Goal: Task Accomplishment & Management: Manage account settings

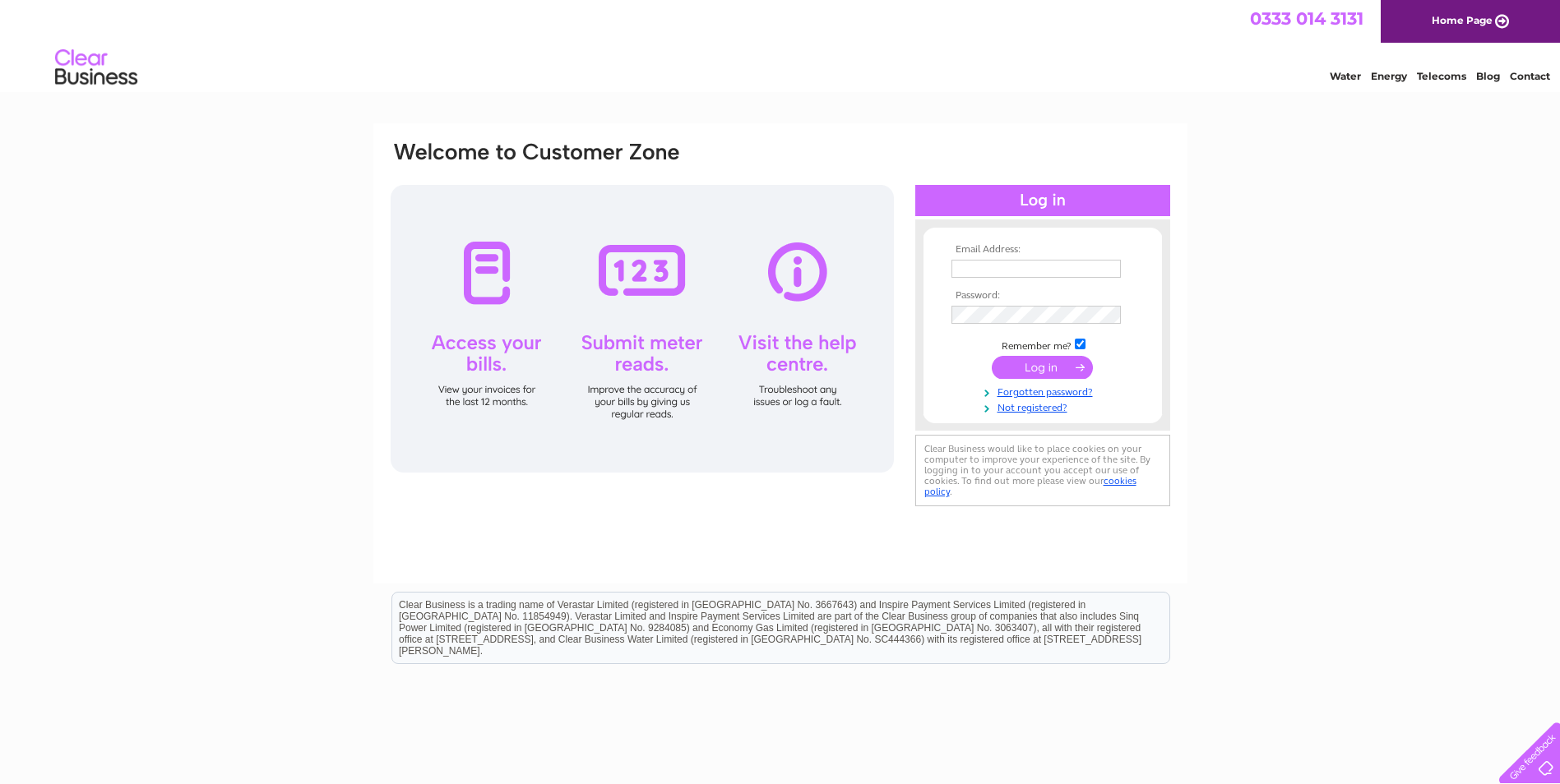
type input "accounts.payable@cityfibre.com"
click at [1035, 369] on input "submit" at bounding box center [1042, 369] width 101 height 23
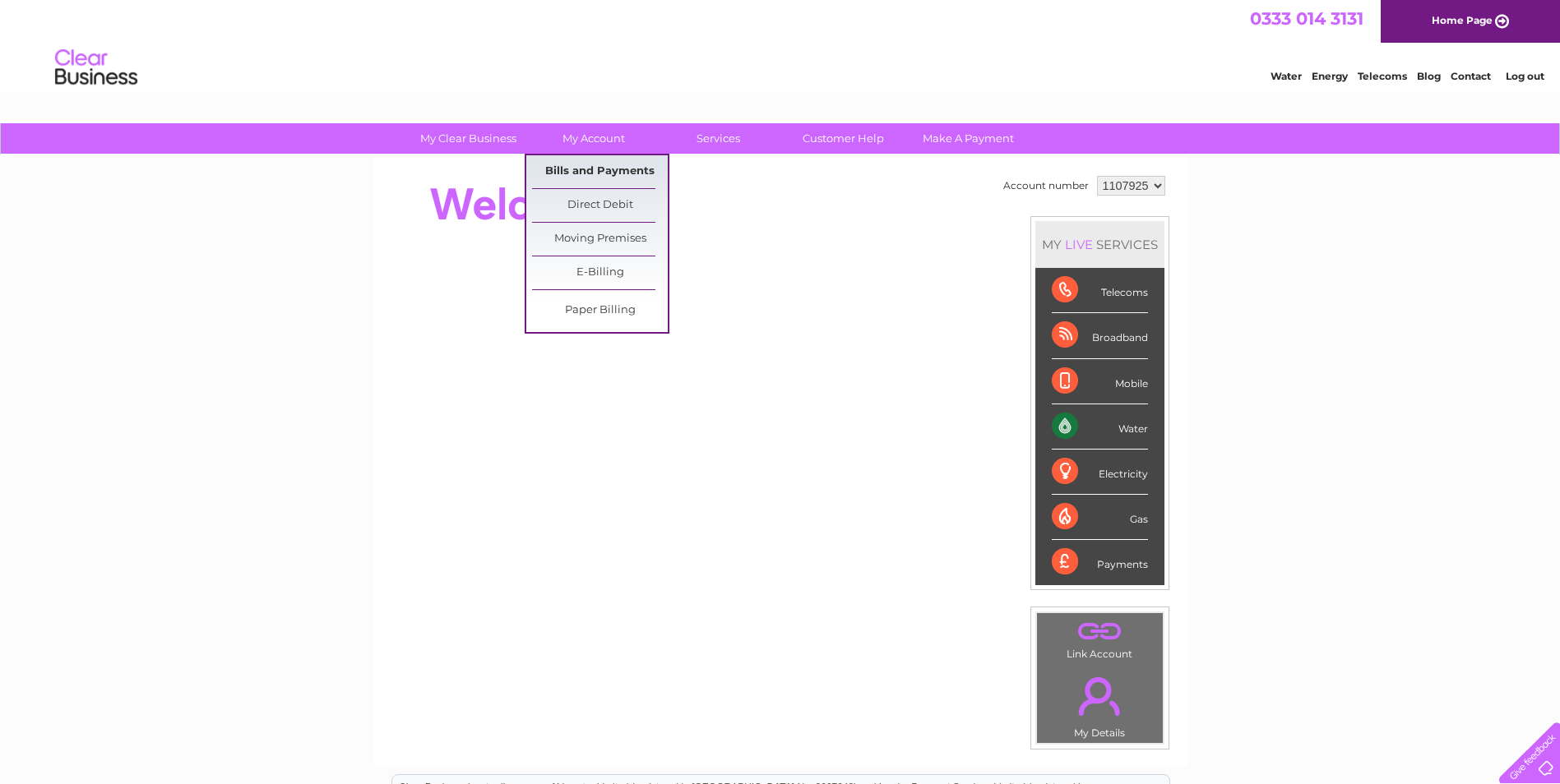
click at [605, 168] on link "Bills and Payments" at bounding box center [600, 172] width 136 height 33
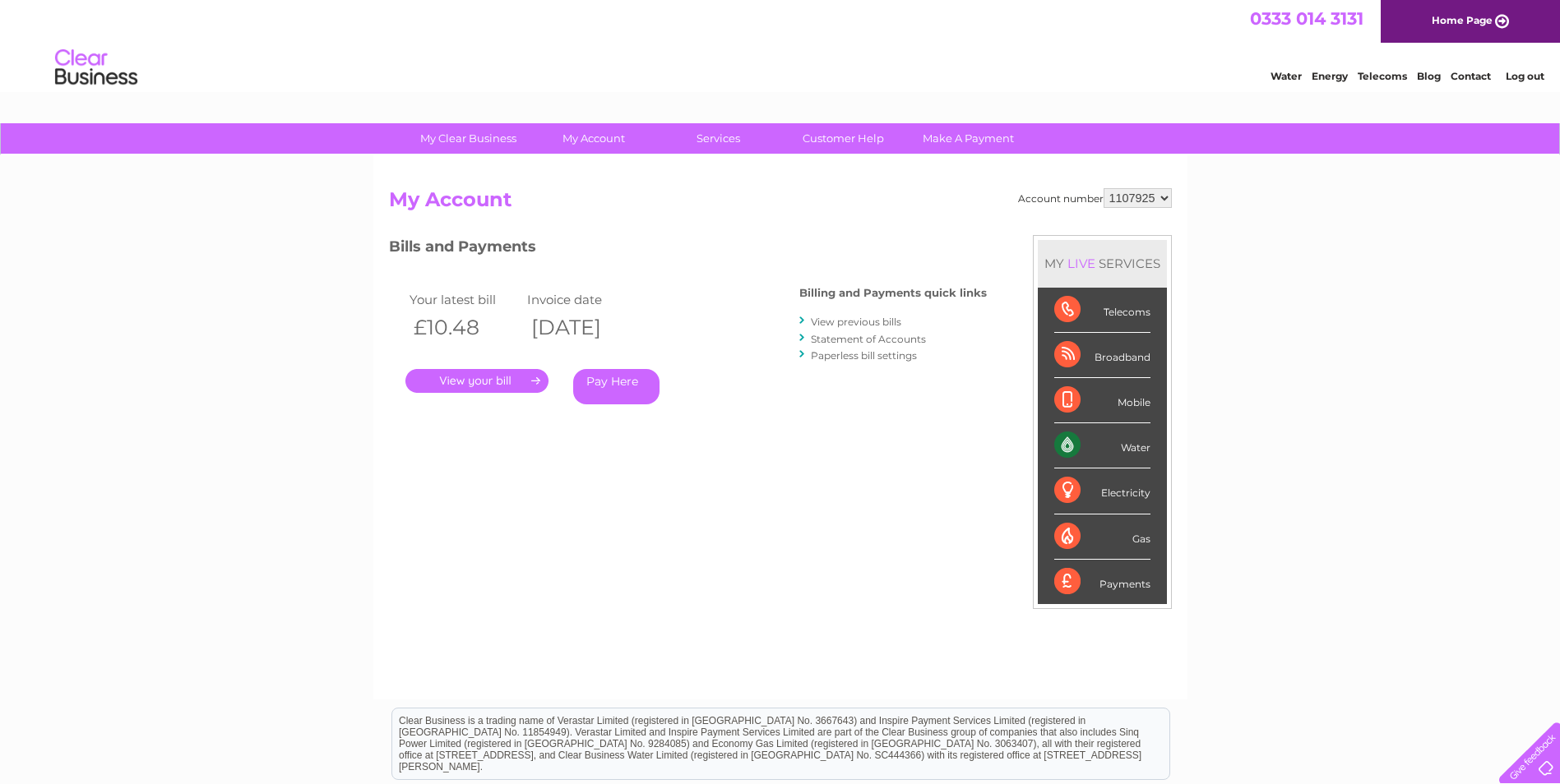
click at [235, 379] on div "My Clear Business Login Details My Details My Preferences Link Account My Accou…" at bounding box center [780, 551] width 1560 height 857
click at [488, 383] on link "." at bounding box center [477, 380] width 143 height 23
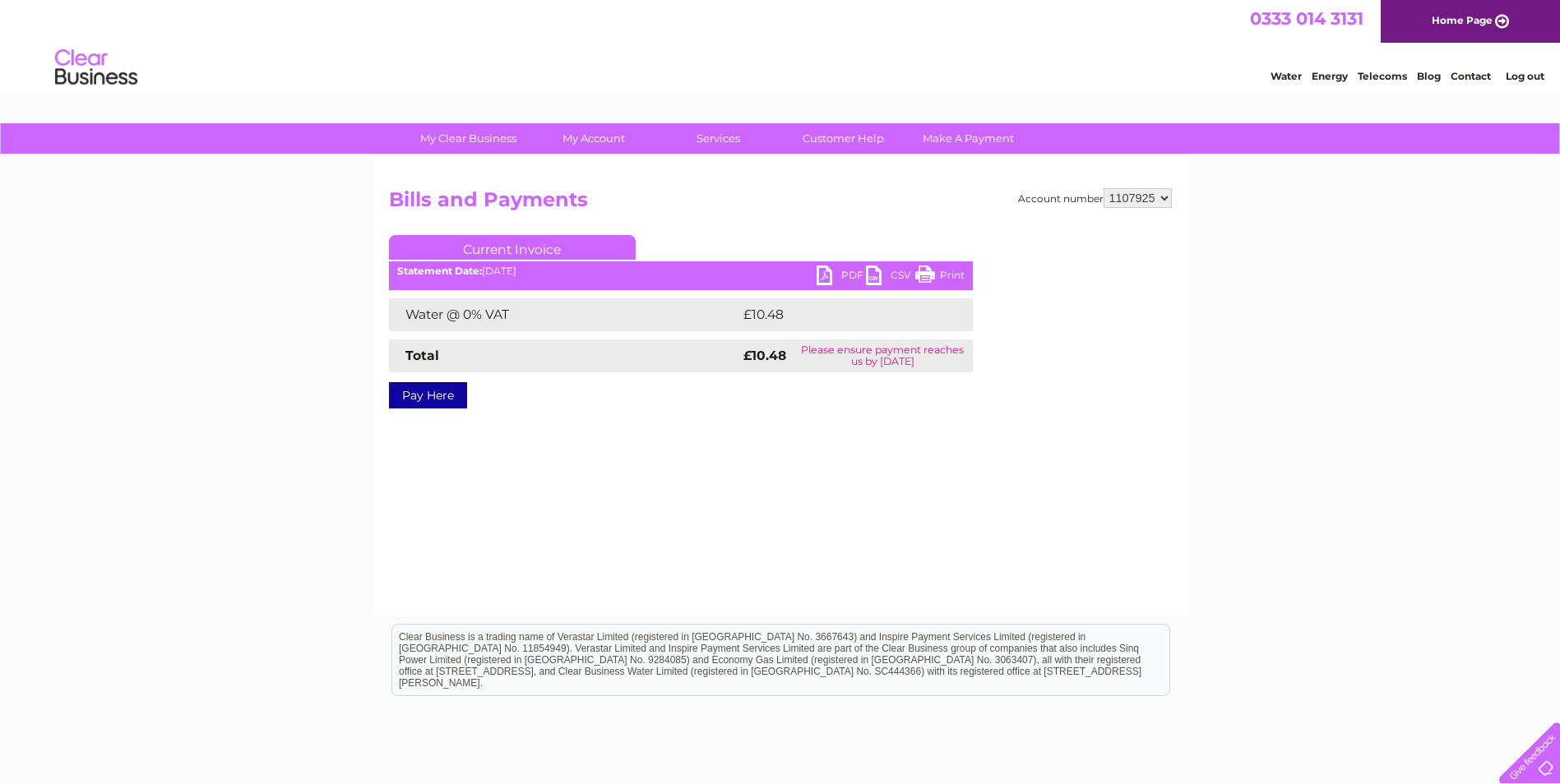
click at [824, 272] on link "PDF" at bounding box center [841, 277] width 50 height 23
click at [1138, 193] on select "1107925 1133135 1155909" at bounding box center [1137, 198] width 69 height 20
select select "1133135"
click at [1104, 188] on select "1107925 1133135 1155909" at bounding box center [1137, 198] width 69 height 20
click at [434, 390] on link "Pay Here" at bounding box center [428, 395] width 78 height 26
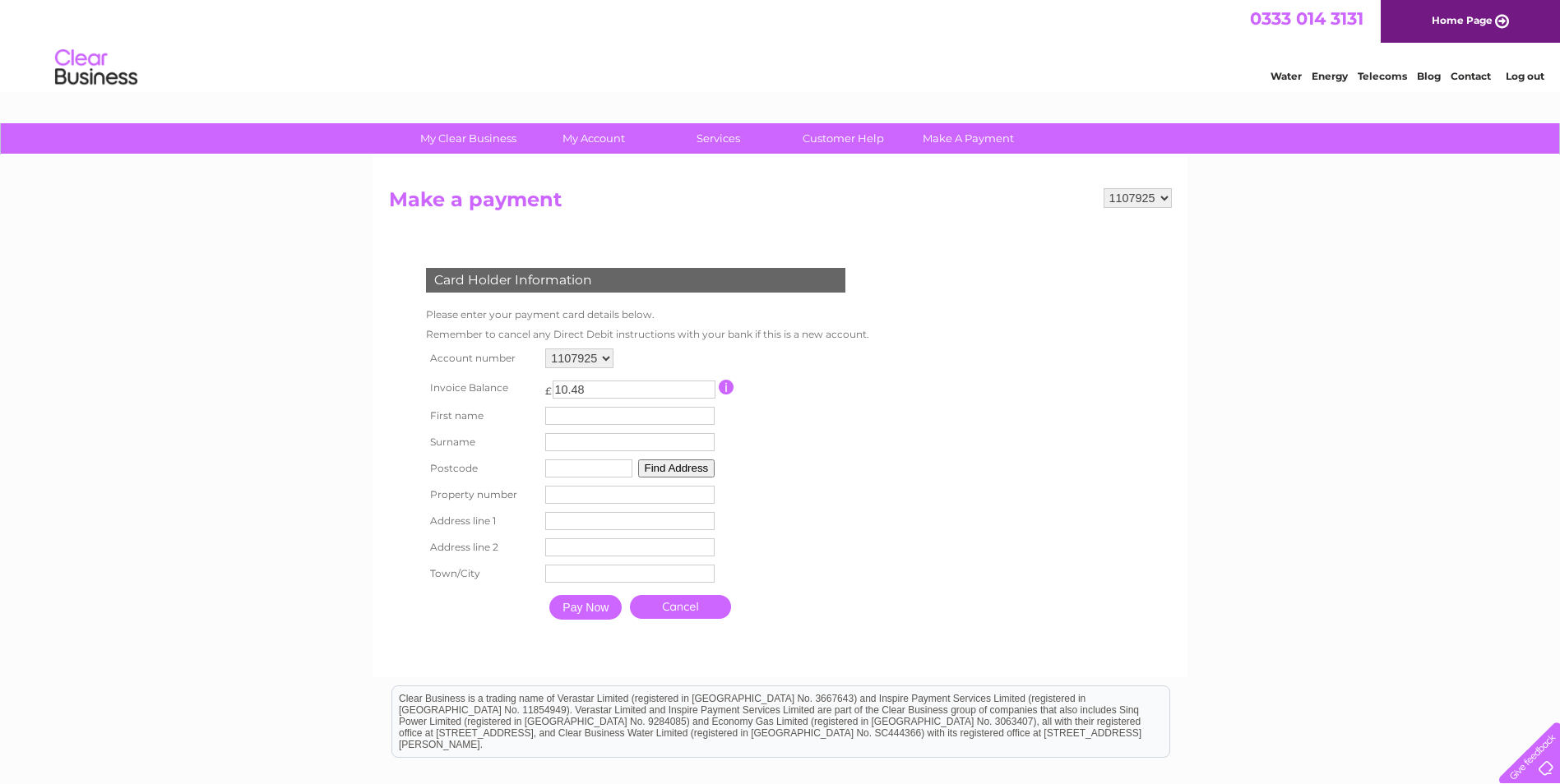
click at [710, 603] on link "Cancel" at bounding box center [680, 606] width 101 height 23
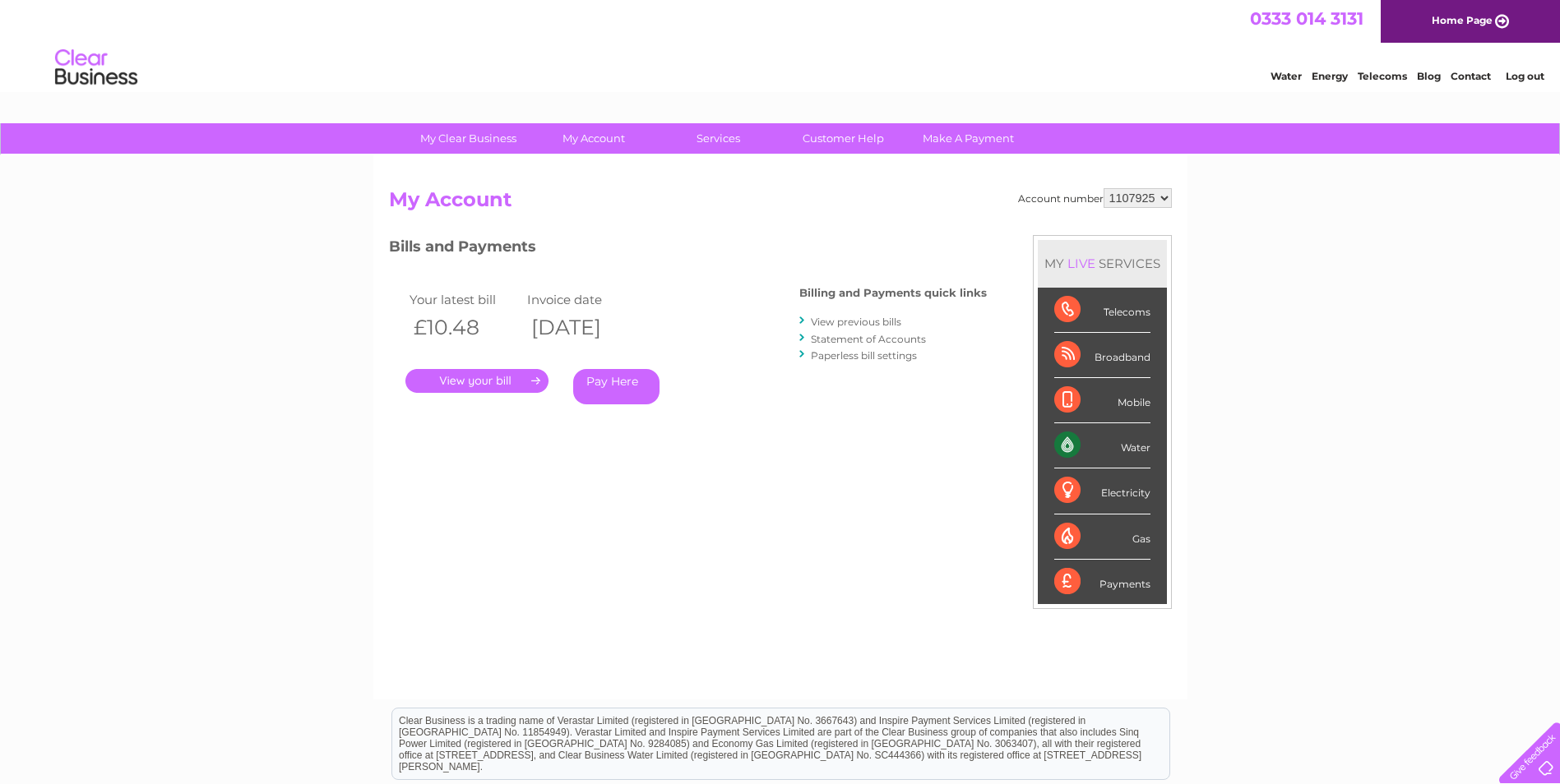
click at [453, 380] on link "." at bounding box center [477, 380] width 143 height 23
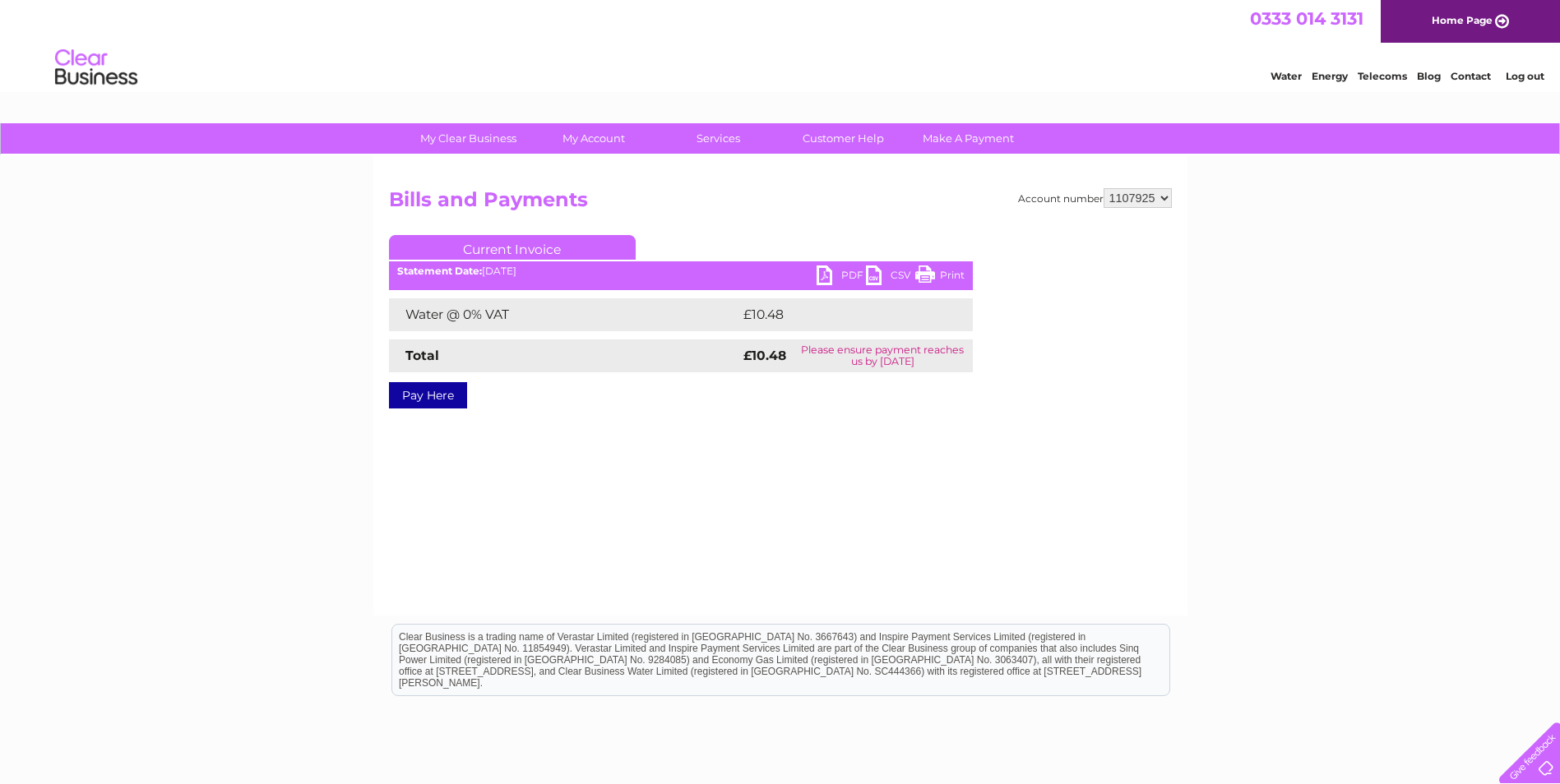
click at [835, 270] on link "PDF" at bounding box center [841, 277] width 50 height 23
click at [1118, 198] on select "1107925 1133135 1155909" at bounding box center [1137, 198] width 69 height 20
select select "1133135"
click at [1104, 188] on select "1107925 1133135 1155909" at bounding box center [1137, 198] width 69 height 20
click at [822, 268] on link "PDF" at bounding box center [841, 277] width 50 height 23
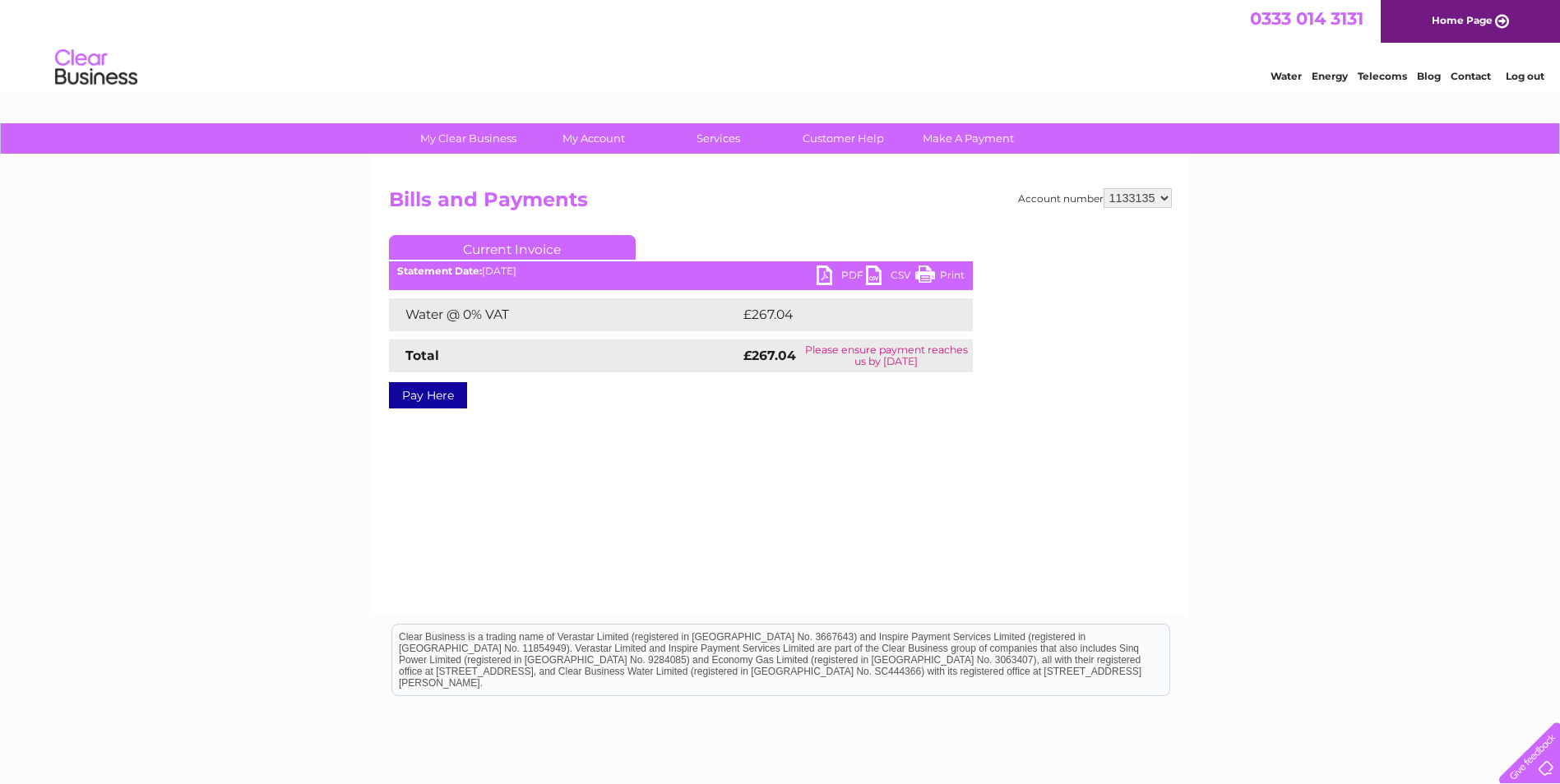
click at [1144, 200] on select "1107925 1133135 1155909" at bounding box center [1137, 198] width 69 height 20
select select "1155909"
click at [1104, 188] on select "1107925 1133135 1155909" at bounding box center [1137, 198] width 69 height 20
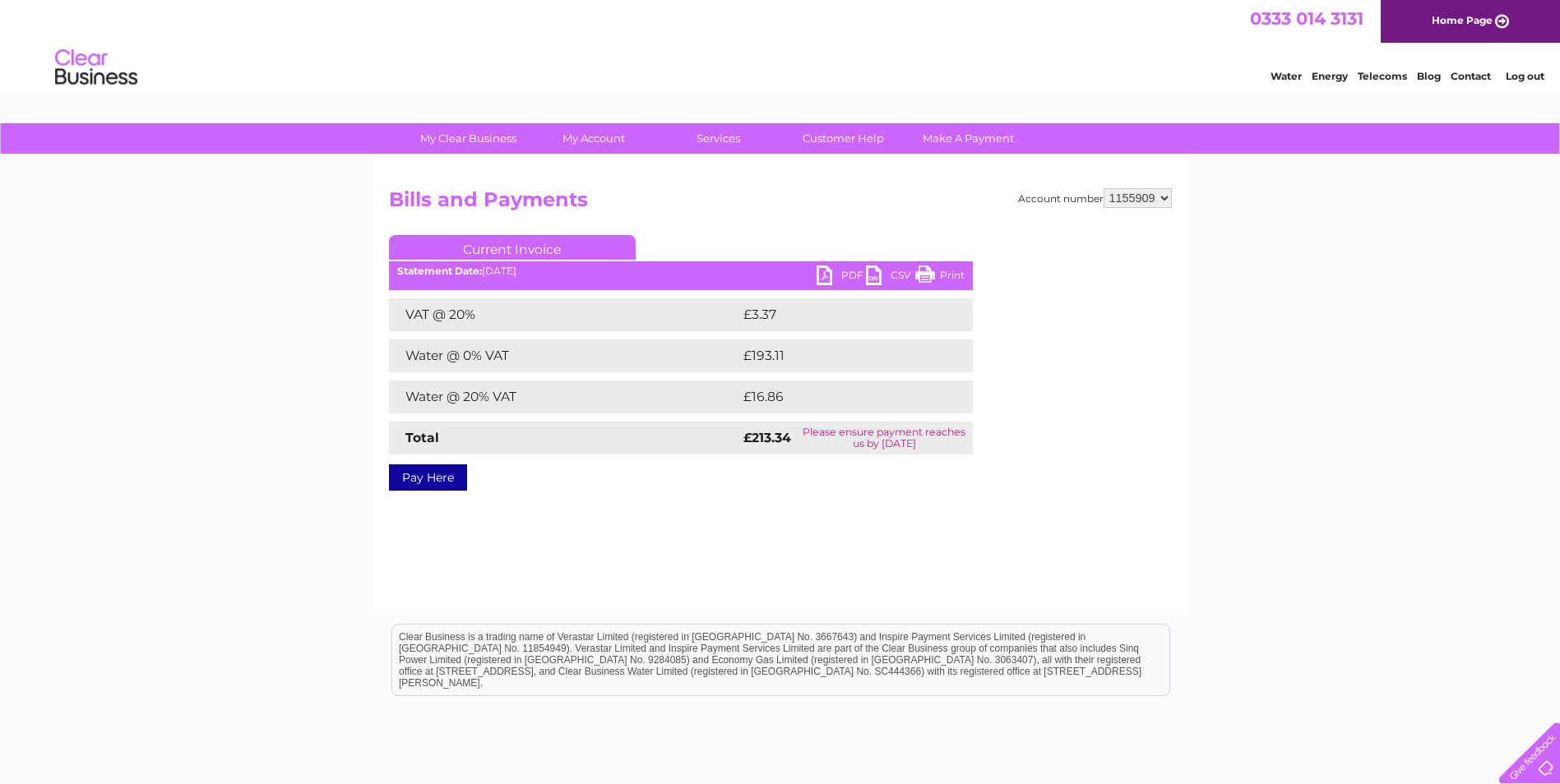
click at [824, 274] on link "PDF" at bounding box center [841, 277] width 50 height 23
